Goal: Task Accomplishment & Management: Manage account settings

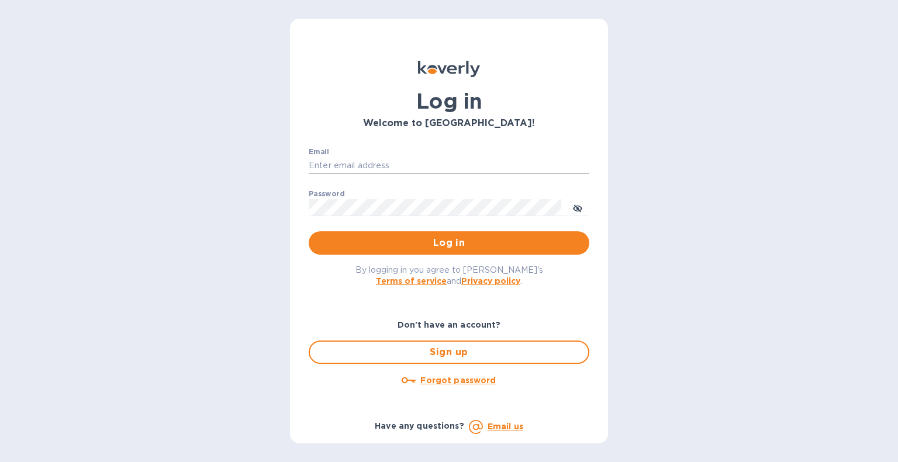
drag, startPoint x: 0, startPoint y: 0, endPoint x: 401, endPoint y: 164, distance: 433.3
click at [401, 164] on input "Email" at bounding box center [449, 166] width 281 height 18
click at [401, 169] on input "Email" at bounding box center [449, 166] width 281 height 18
type input "[EMAIL_ADDRESS][DOMAIN_NAME]"
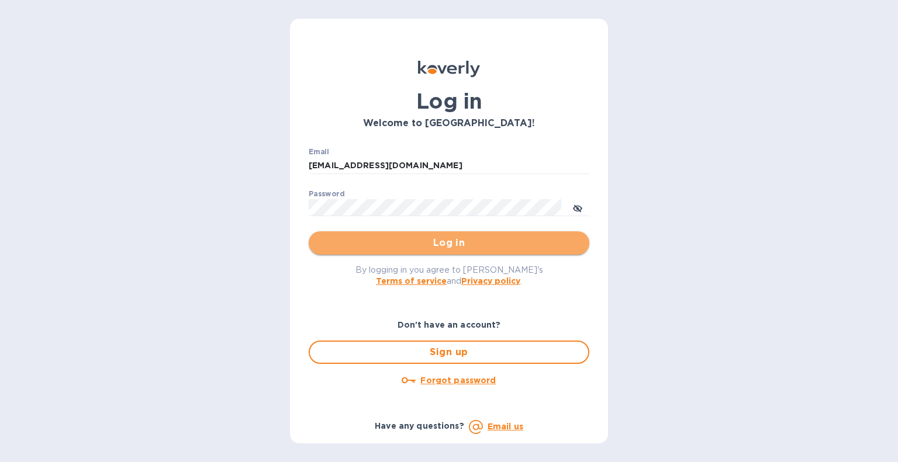
click at [450, 252] on button "Log in" at bounding box center [449, 242] width 281 height 23
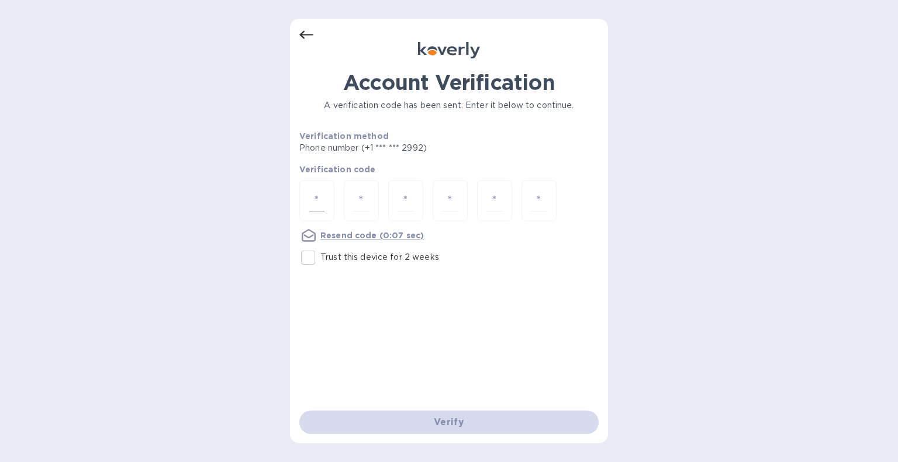
click at [319, 190] on input "number" at bounding box center [316, 201] width 15 height 22
click at [316, 258] on input "Trust this device for 2 weeks" at bounding box center [308, 257] width 25 height 25
checkbox input "true"
click at [323, 195] on input "number" at bounding box center [316, 201] width 15 height 22
type input "1"
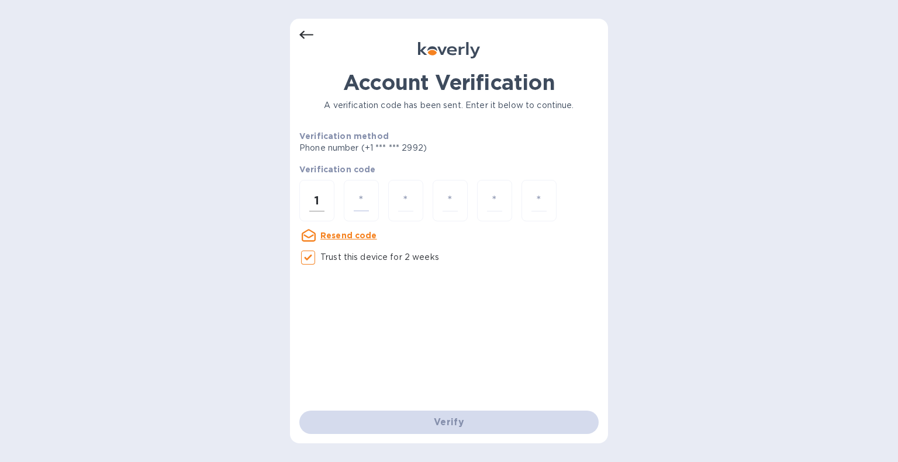
type input "9"
type input "4"
type input "8"
type input "4"
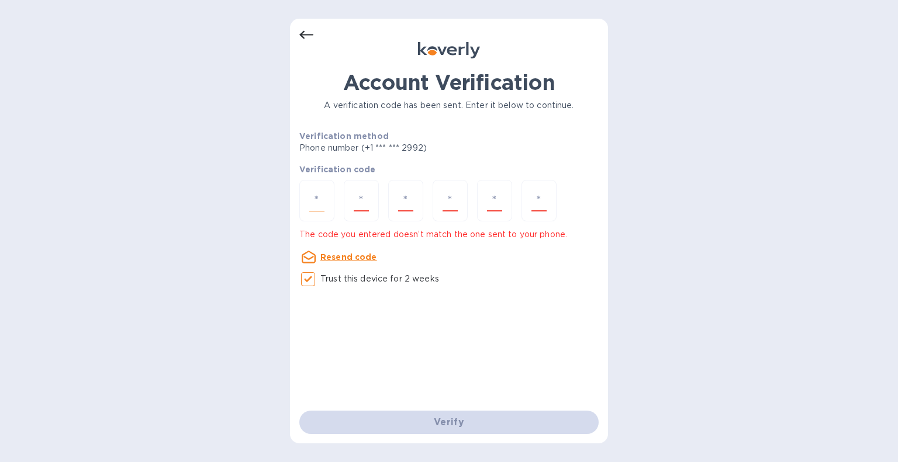
click at [323, 195] on input "number" at bounding box center [316, 201] width 15 height 22
type input "1"
type input "5"
type input "4"
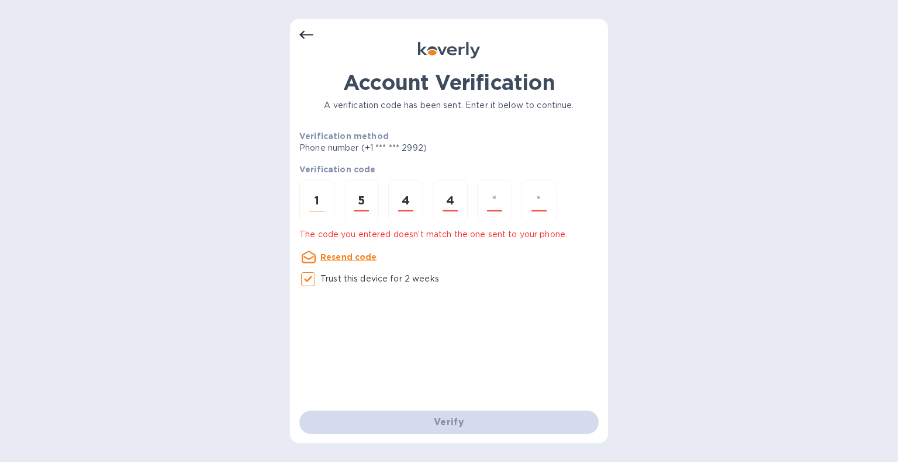
type input "8"
type input "4"
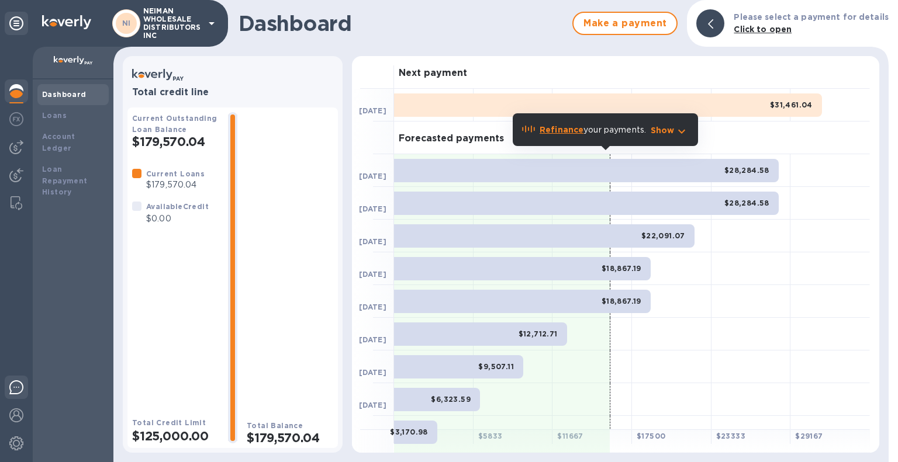
click at [16, 388] on img at bounding box center [16, 387] width 14 height 14
